Goal: Task Accomplishment & Management: Manage account settings

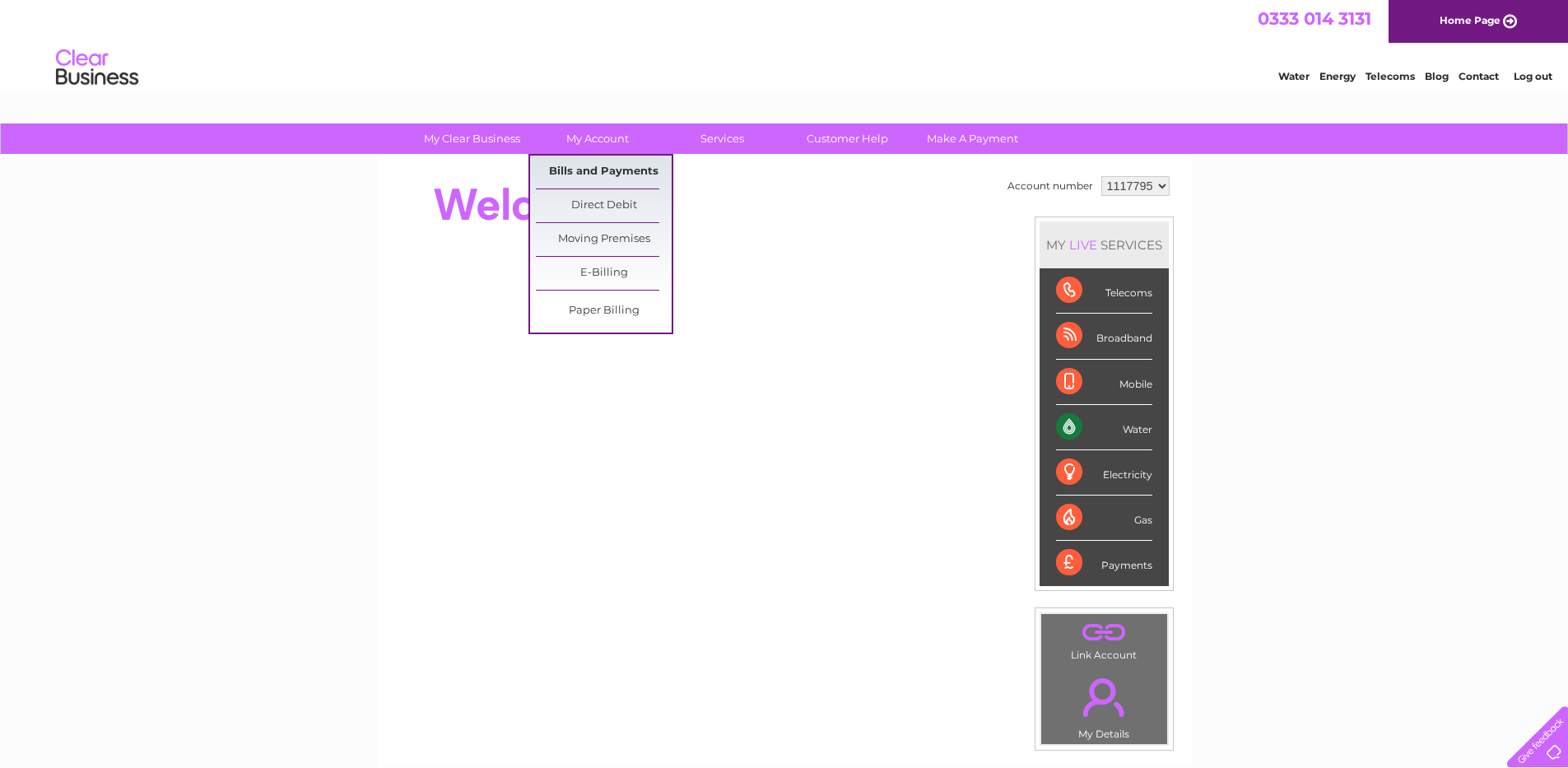
click at [604, 163] on link "Bills and Payments" at bounding box center [604, 173] width 136 height 33
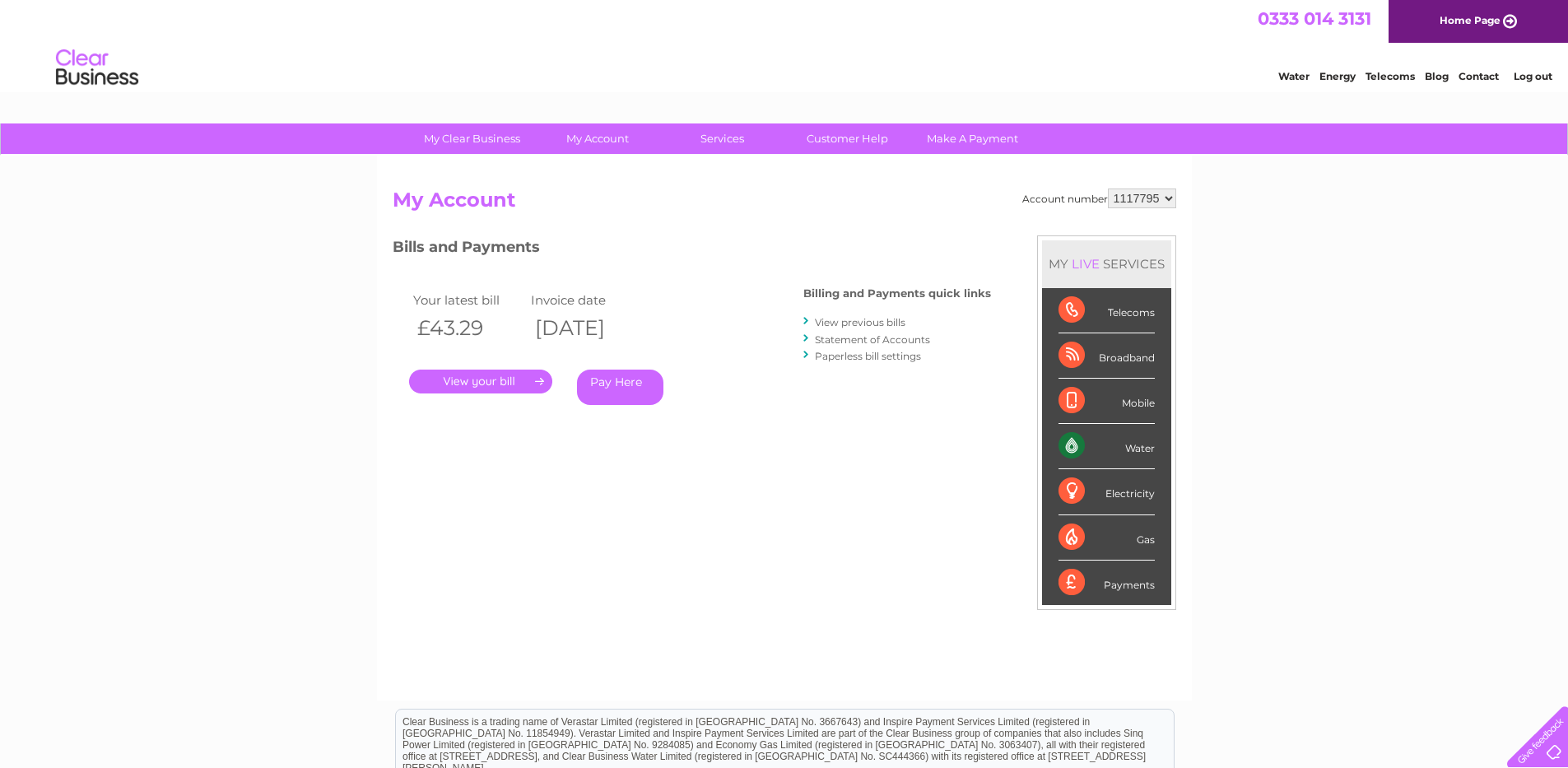
click at [457, 381] on link "." at bounding box center [481, 381] width 143 height 24
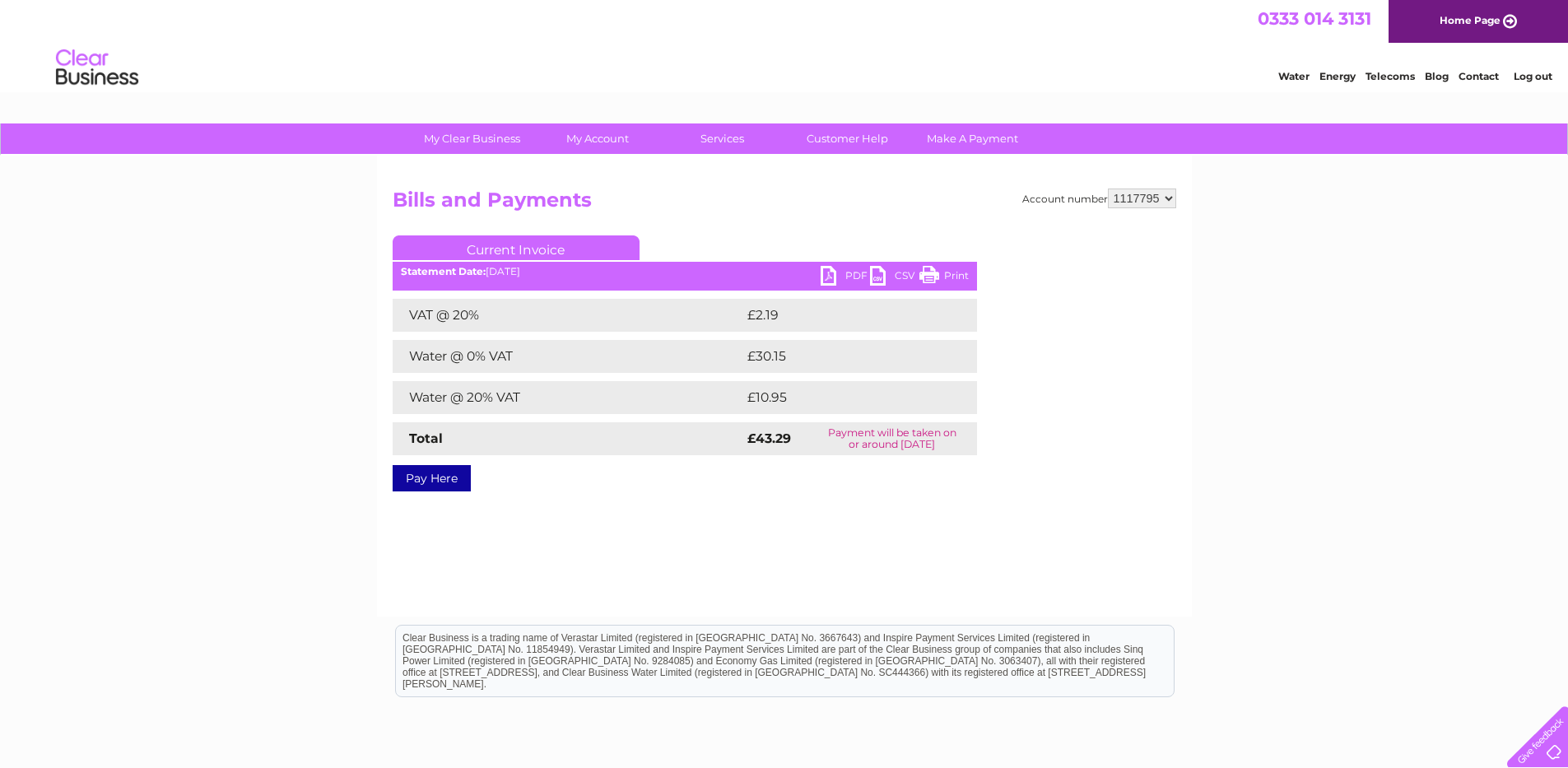
click at [1543, 78] on link "Log out" at bounding box center [1533, 76] width 38 height 13
